Goal: Find specific page/section: Find specific page/section

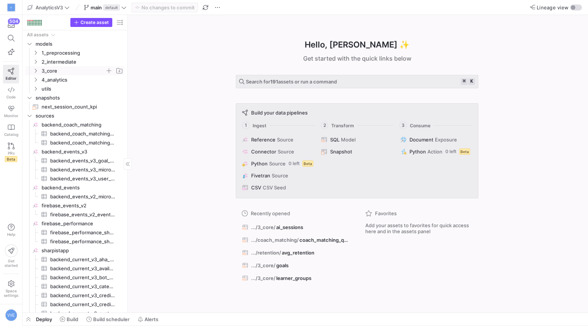
click at [34, 70] on icon "Press SPACE to select this row." at bounding box center [35, 70] width 5 height 4
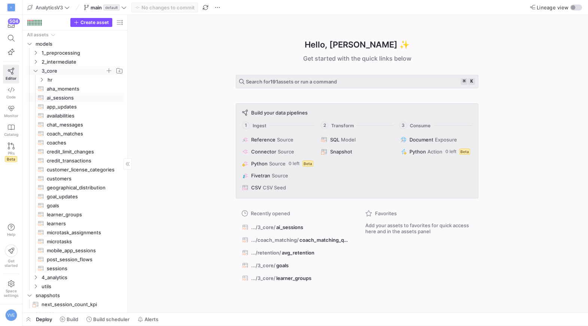
click at [49, 95] on span "ai_sessions​​​​​​​​​​" at bounding box center [81, 98] width 69 height 9
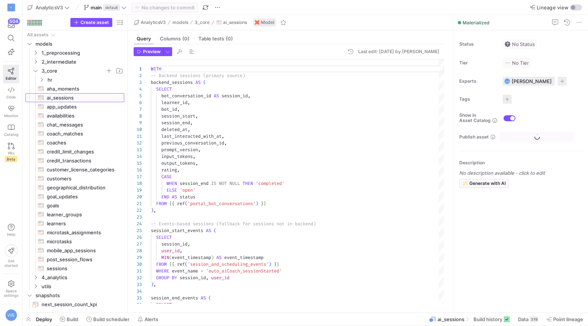
scroll to position [67, 0]
click at [538, 321] on span at bounding box center [528, 319] width 26 height 12
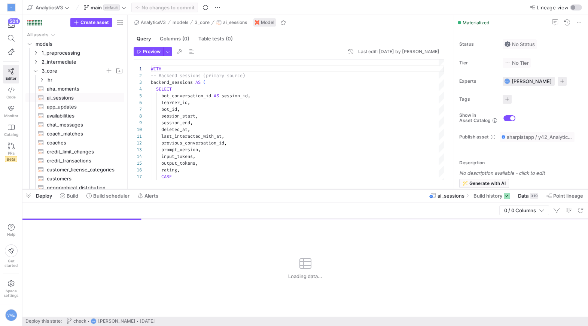
drag, startPoint x: 392, startPoint y: 189, endPoint x: 387, endPoint y: 22, distance: 166.9
click at [387, 188] on div at bounding box center [304, 189] width 565 height 3
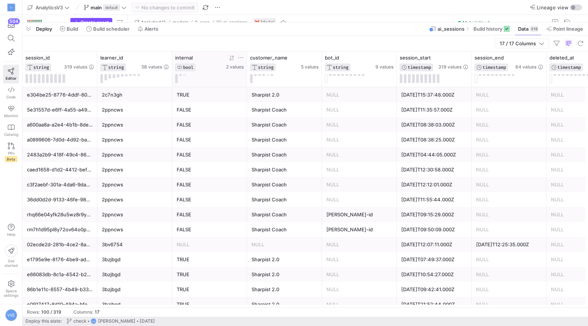
click at [184, 74] on button at bounding box center [184, 75] width 3 height 2
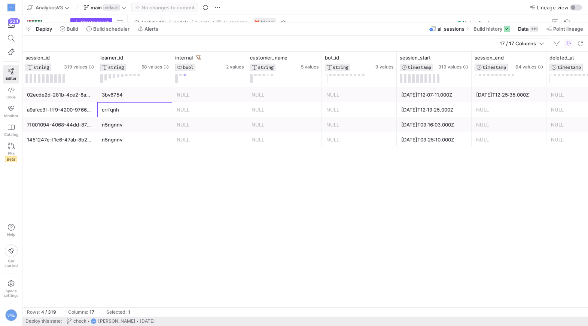
click at [131, 114] on div "crrfqnh" at bounding box center [135, 109] width 66 height 15
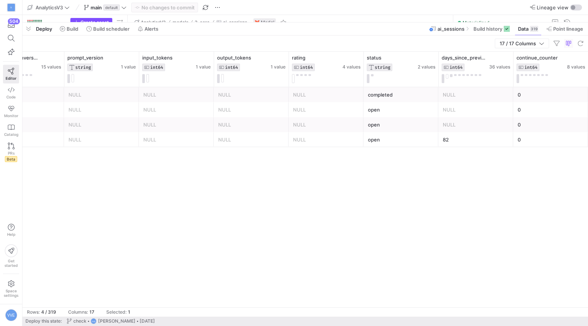
scroll to position [0, 718]
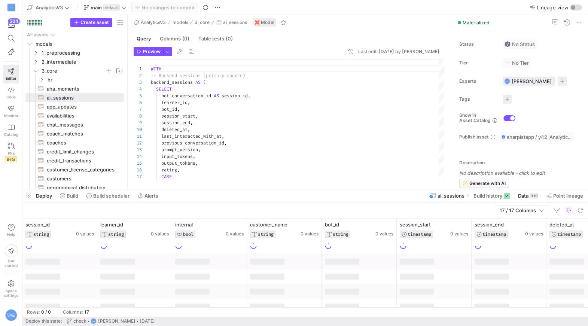
drag, startPoint x: 350, startPoint y: 189, endPoint x: 350, endPoint y: 82, distance: 107.0
click at [350, 188] on div at bounding box center [304, 189] width 565 height 3
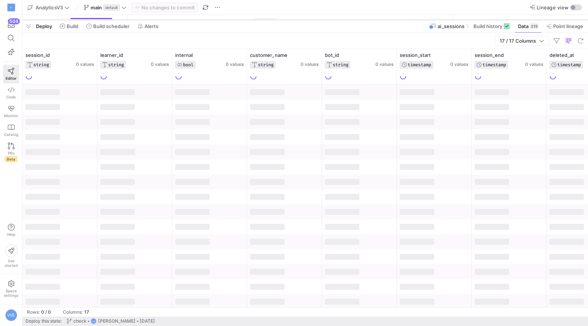
drag, startPoint x: 351, startPoint y: 83, endPoint x: 344, endPoint y: 20, distance: 62.8
click at [344, 20] on div at bounding box center [304, 19] width 565 height 3
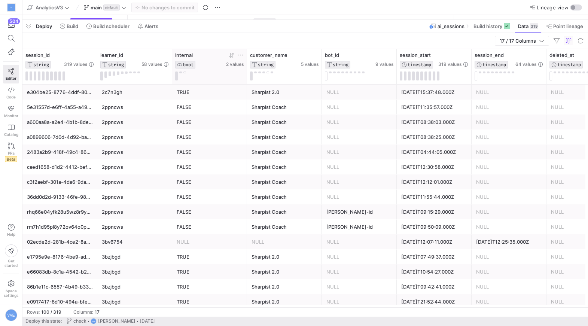
click at [184, 73] on div at bounding box center [209, 75] width 68 height 9
click at [184, 72] on button at bounding box center [184, 72] width 3 height 2
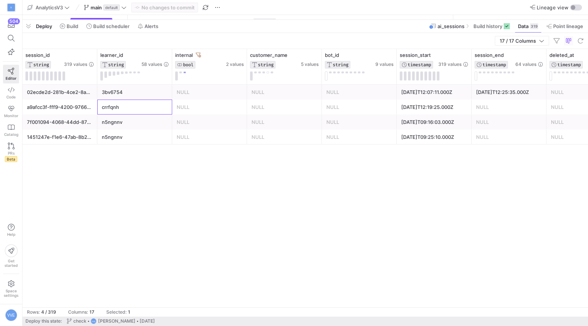
click at [115, 111] on div "crrfqnh" at bounding box center [135, 107] width 66 height 15
click at [180, 72] on button at bounding box center [180, 72] width 3 height 2
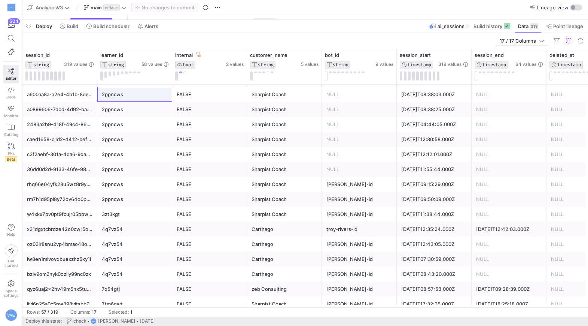
scroll to position [13, 0]
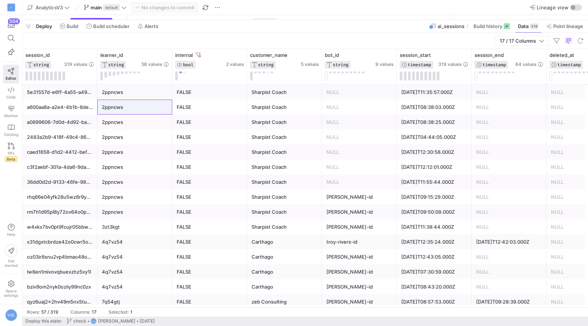
click at [307, 157] on div "Sharpist Coach" at bounding box center [284, 152] width 66 height 15
